Goal: Use online tool/utility: Utilize a website feature to perform a specific function

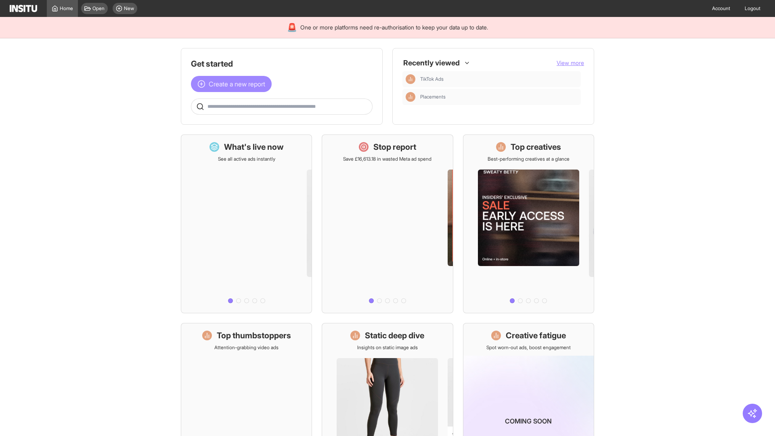
click at [233, 84] on span "Create a new report" at bounding box center [237, 84] width 57 height 10
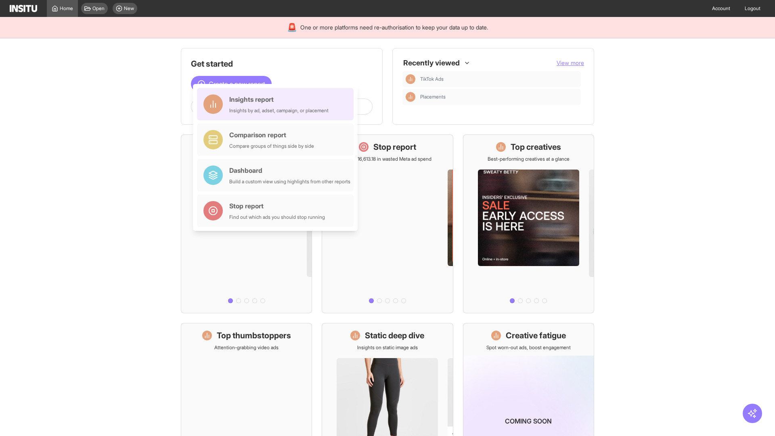
click at [277, 104] on div "Insights report Insights by ad, adset, campaign, or placement" at bounding box center [278, 104] width 99 height 19
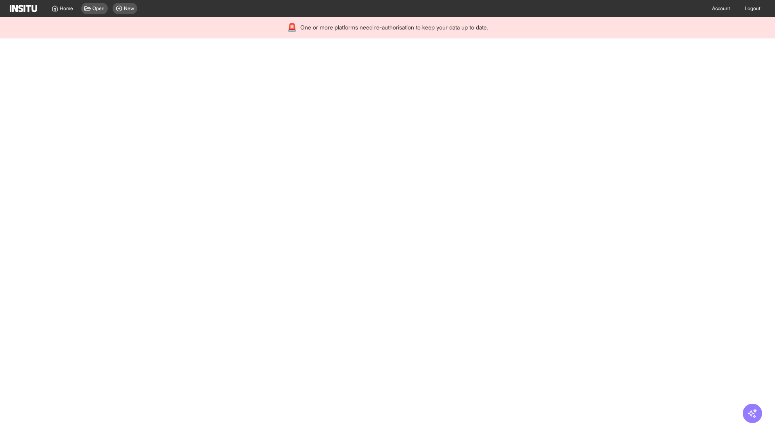
select select "**"
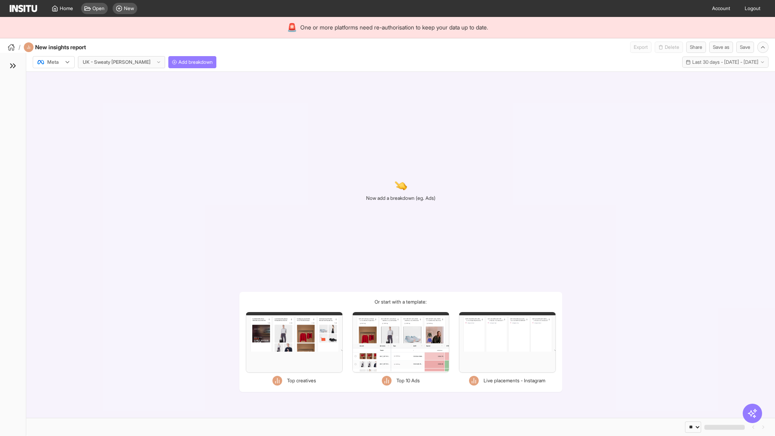
click at [54, 62] on div at bounding box center [48, 62] width 23 height 8
click at [53, 80] on span "Meta" at bounding box center [53, 79] width 11 height 7
click at [179, 62] on span "Add breakdown" at bounding box center [196, 62] width 34 height 6
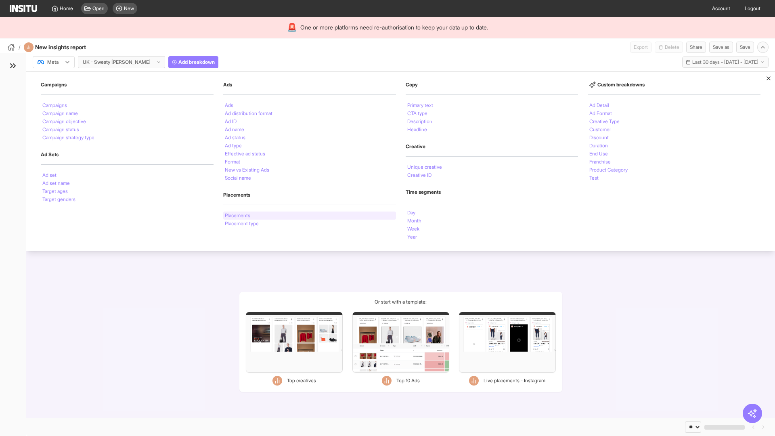
click at [238, 216] on li "Placements" at bounding box center [237, 215] width 25 height 5
